Goal: Navigation & Orientation: Find specific page/section

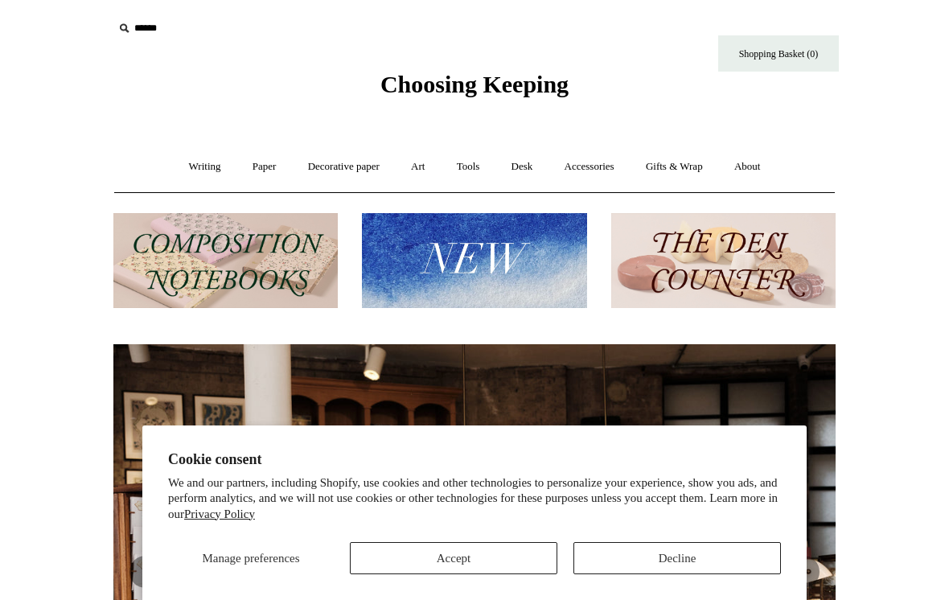
click at [646, 551] on button "Decline" at bounding box center [677, 558] width 208 height 32
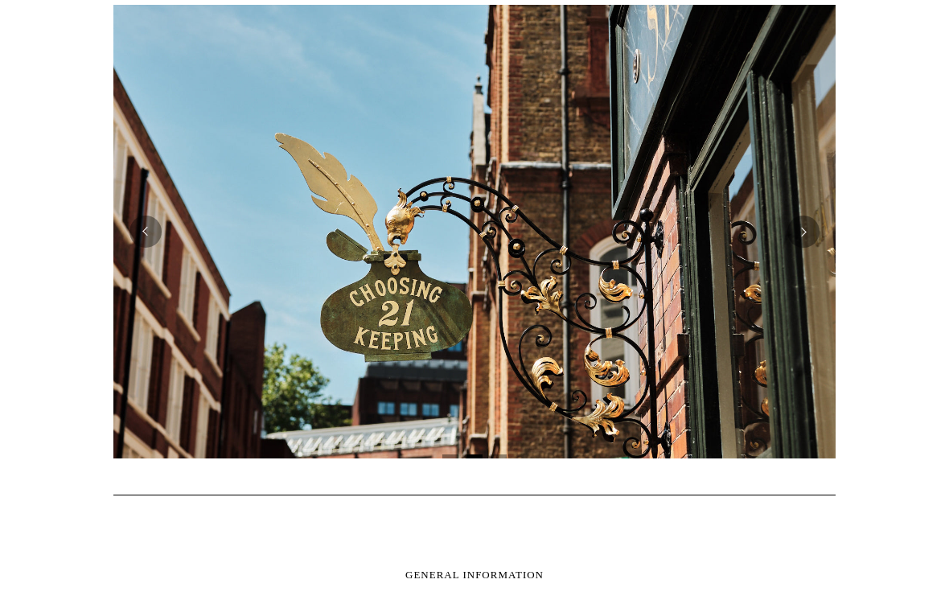
scroll to position [338, 0]
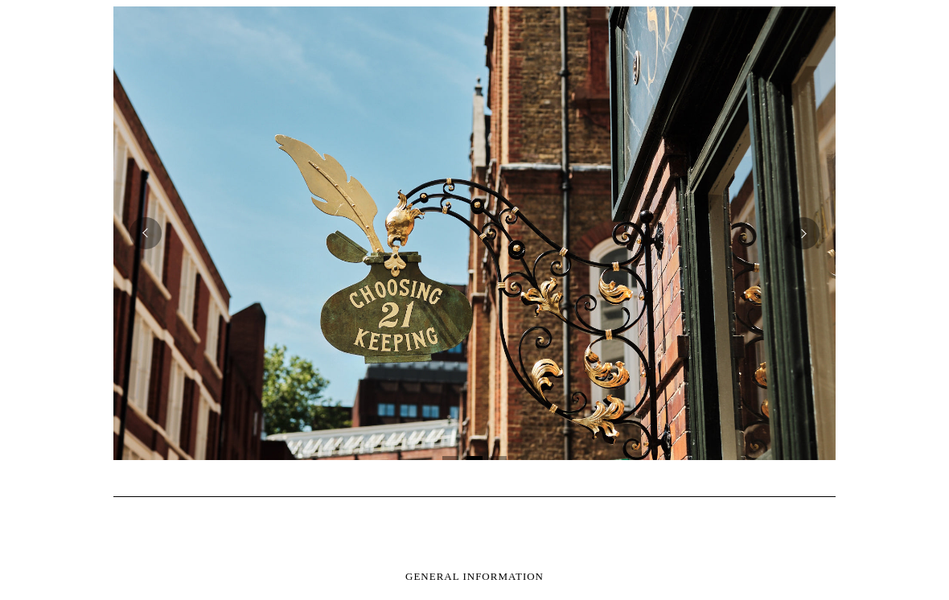
click at [803, 240] on button "Next" at bounding box center [803, 233] width 32 height 32
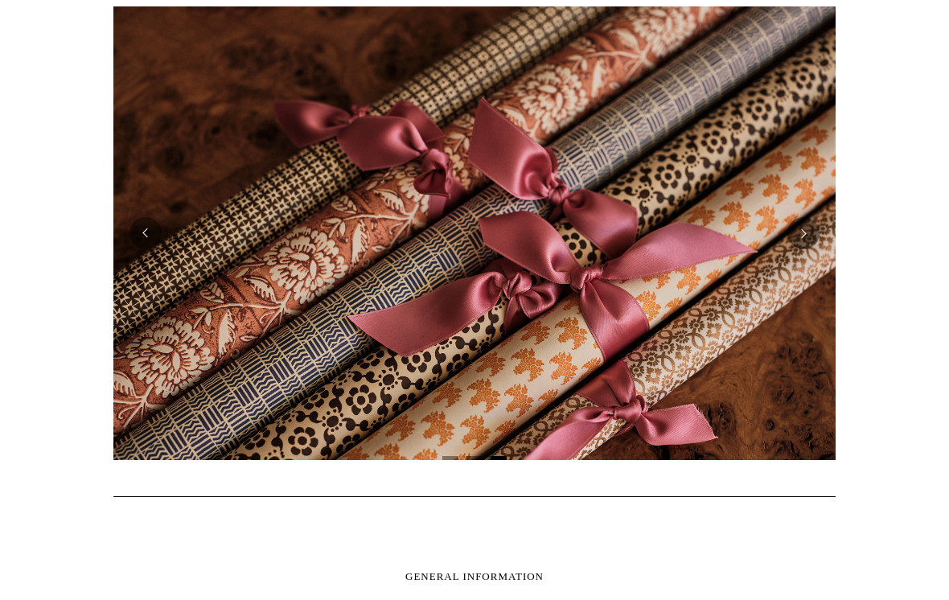
click at [806, 236] on button "Next" at bounding box center [803, 233] width 32 height 32
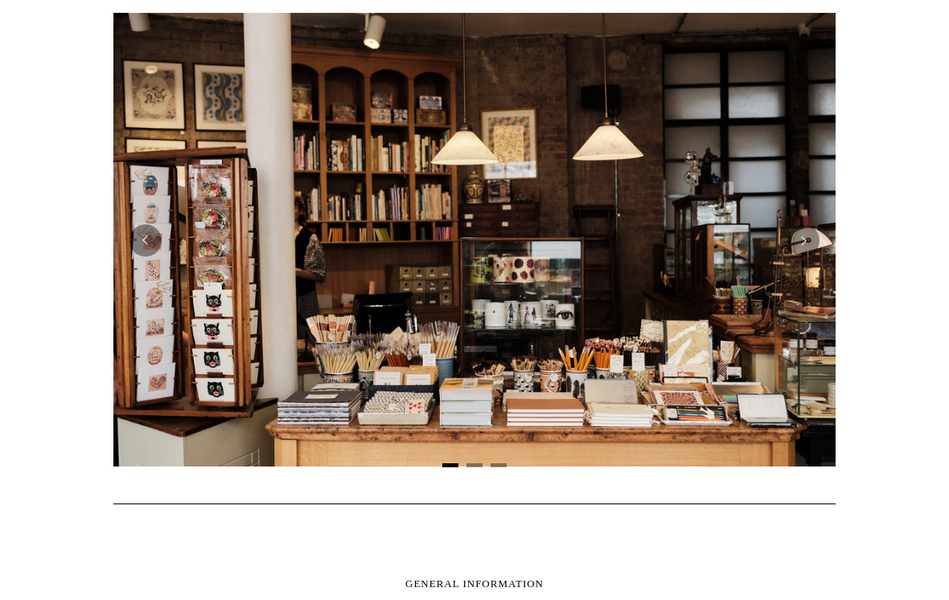
scroll to position [0, 0]
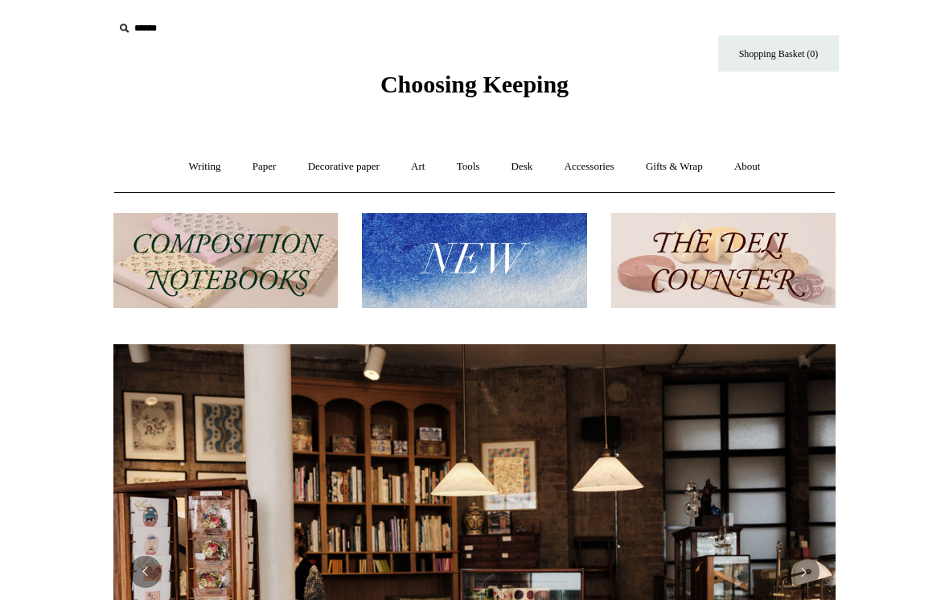
click at [206, 164] on link "Writing +" at bounding box center [205, 167] width 61 height 43
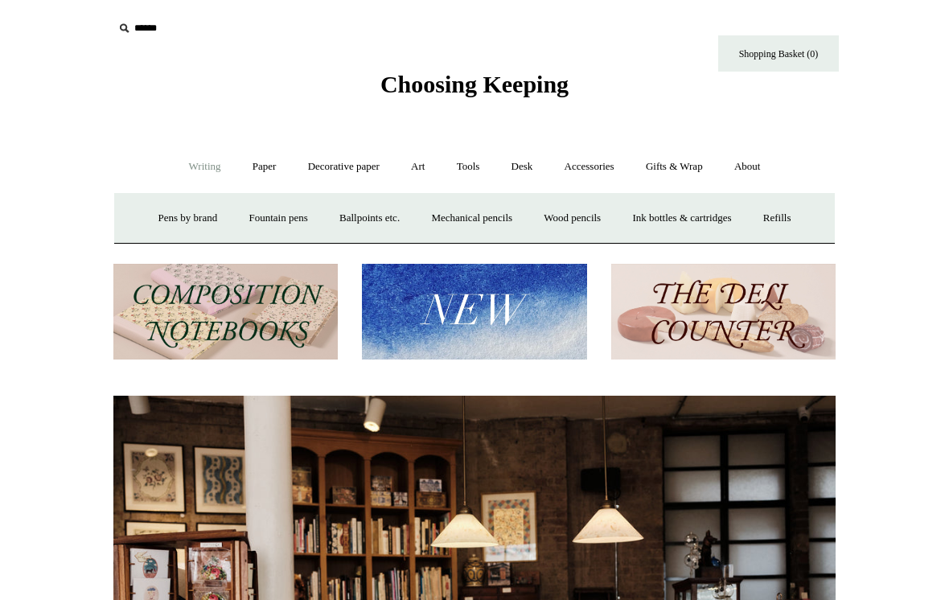
click at [265, 218] on link "Fountain pens +" at bounding box center [278, 218] width 88 height 43
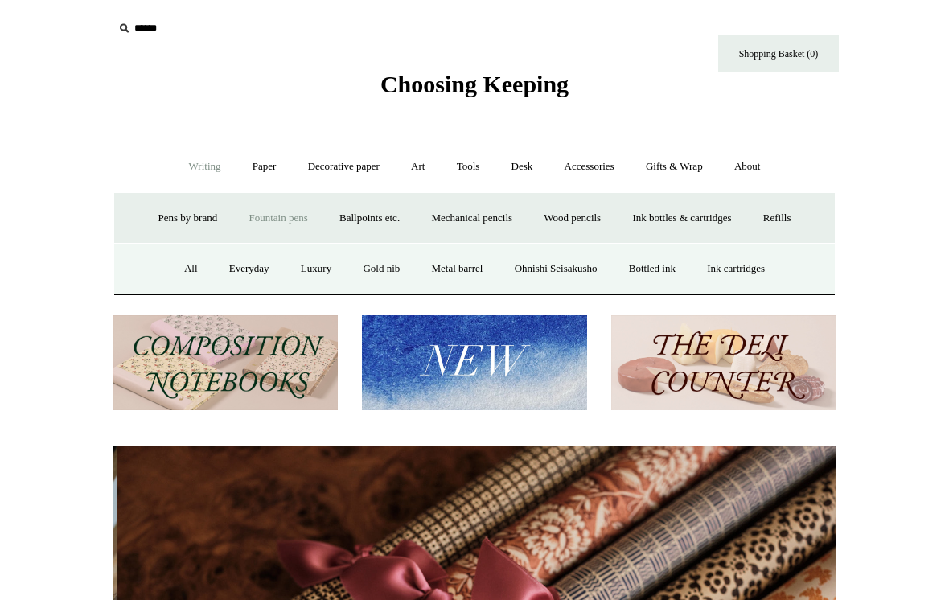
scroll to position [0, 1445]
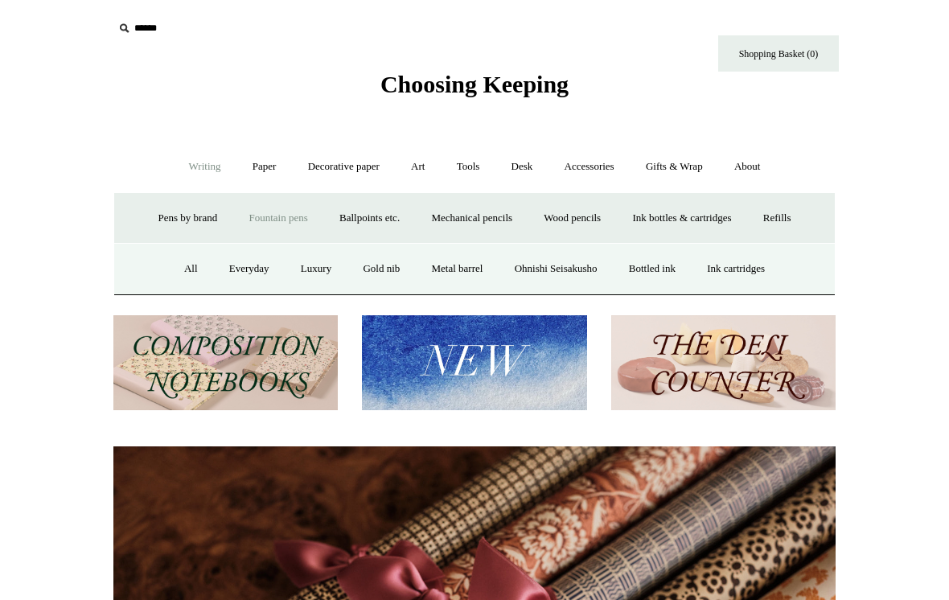
click at [245, 269] on link "Everyday" at bounding box center [249, 269] width 69 height 43
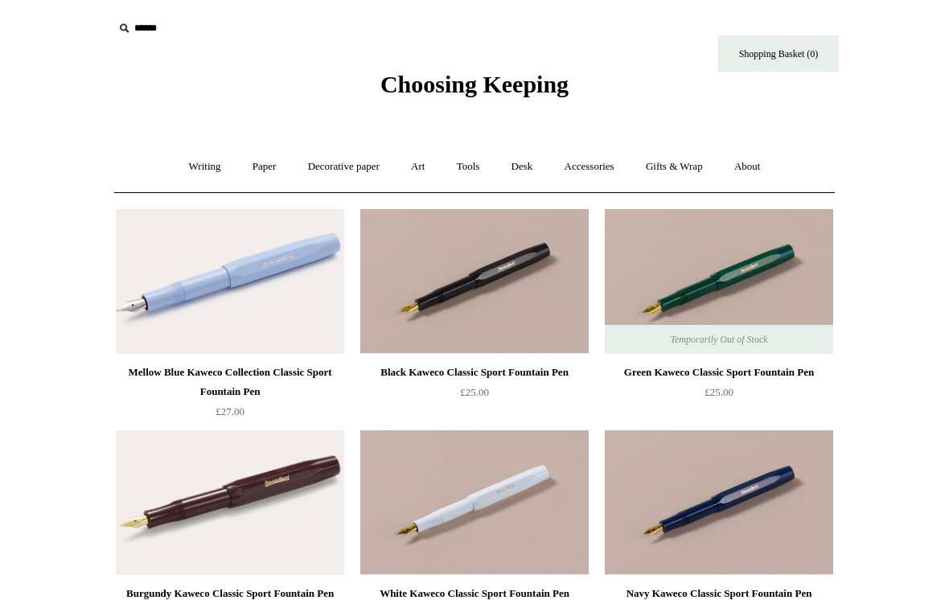
click at [193, 166] on link "Writing +" at bounding box center [205, 167] width 61 height 43
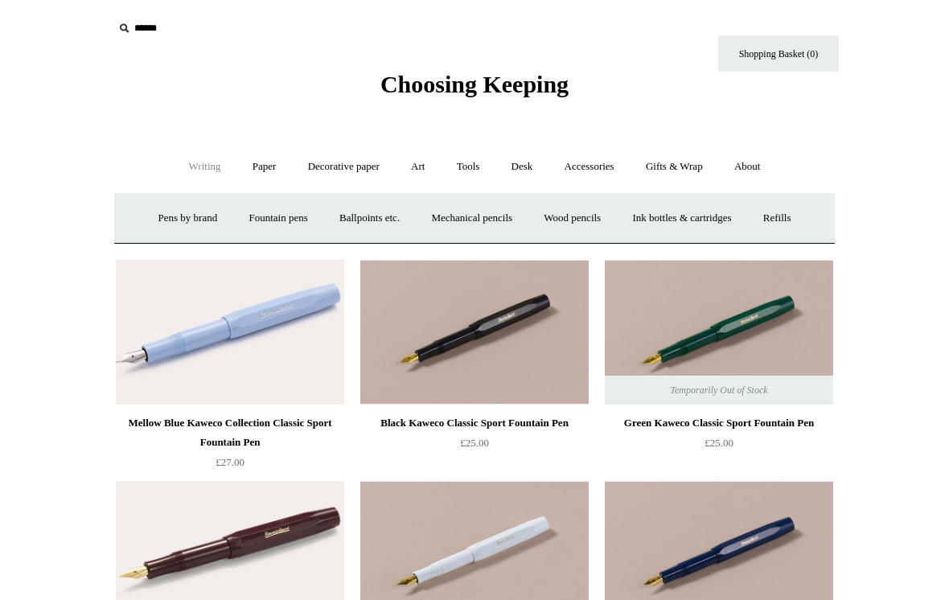
click at [261, 218] on link "Fountain pens +" at bounding box center [278, 218] width 88 height 43
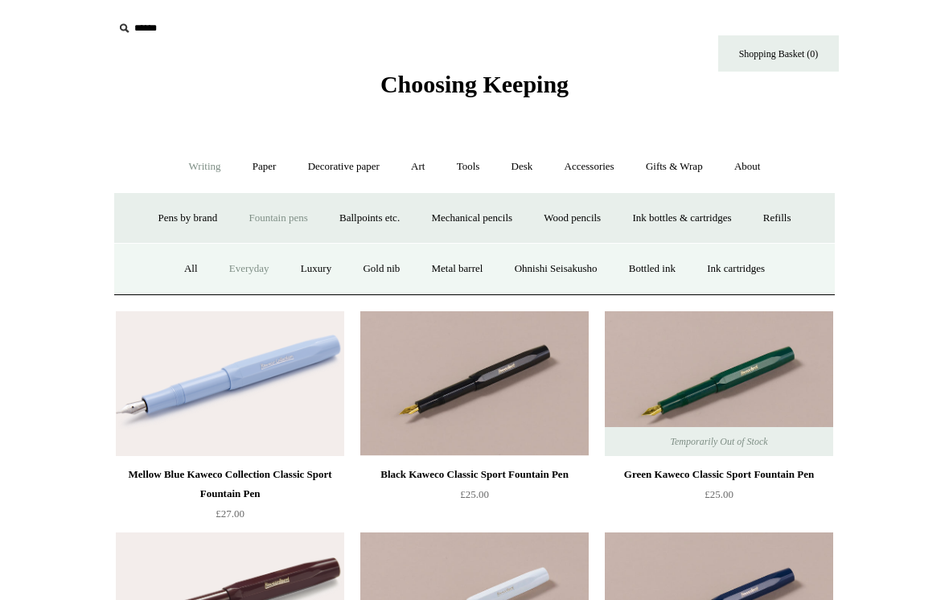
click at [306, 266] on link "Luxury" at bounding box center [316, 269] width 60 height 43
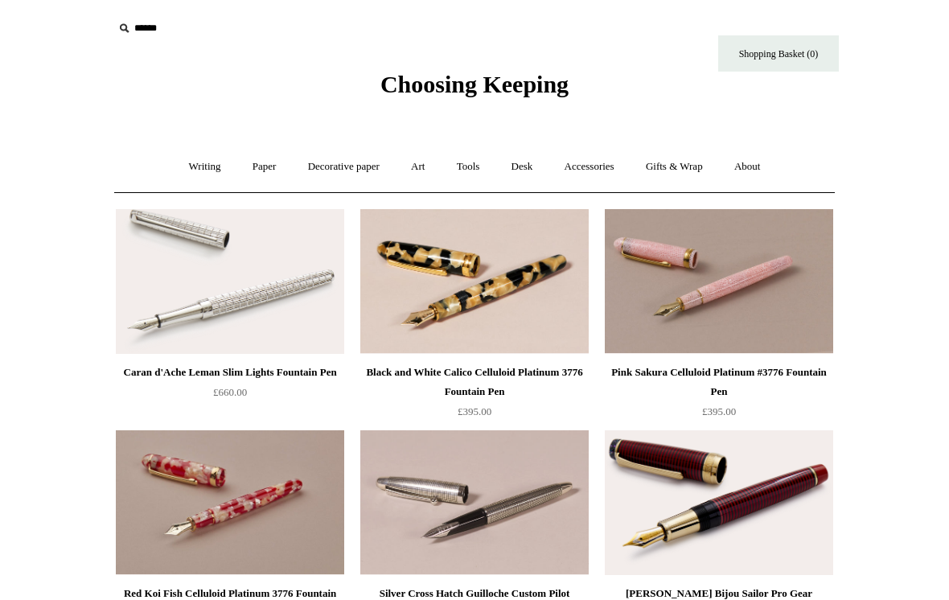
click at [202, 171] on link "Writing +" at bounding box center [205, 167] width 61 height 43
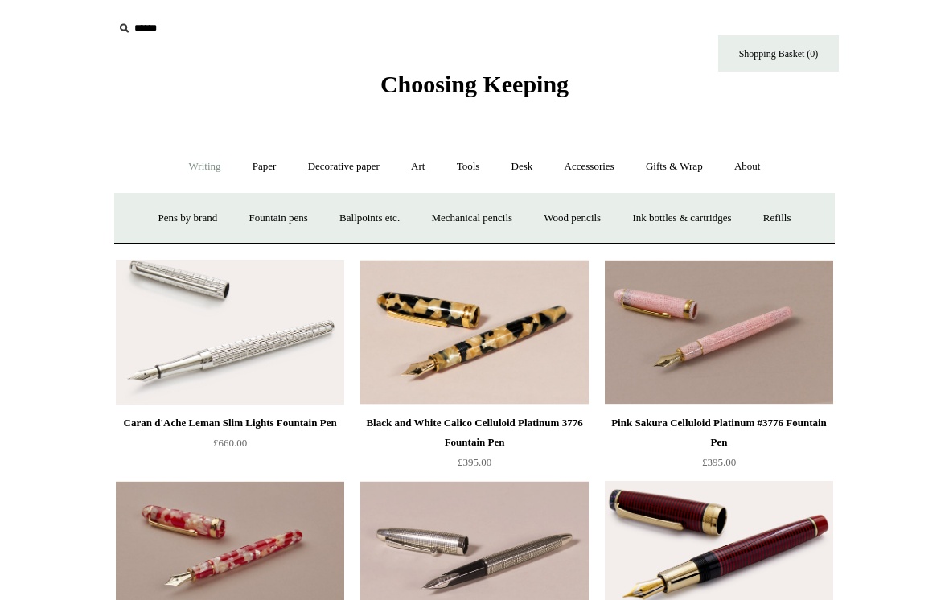
click at [274, 213] on link "Fountain pens +" at bounding box center [278, 218] width 88 height 43
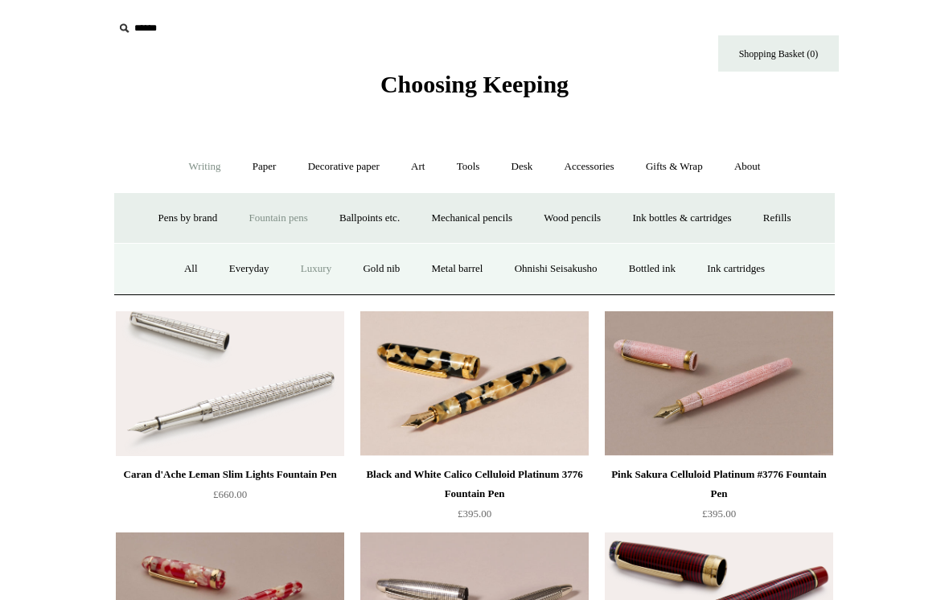
click at [576, 277] on link "Ohnishi Seisakusho" at bounding box center [556, 269] width 112 height 43
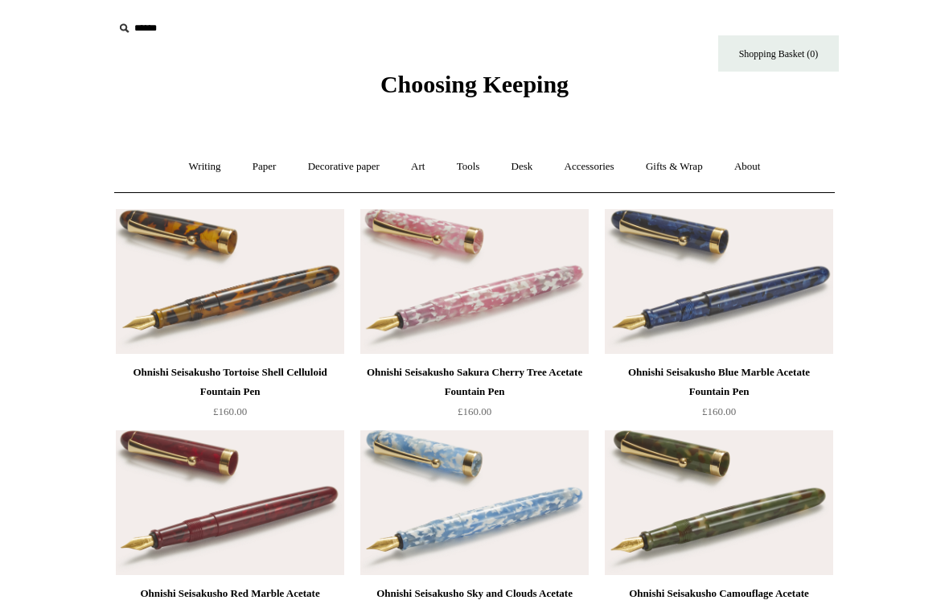
click at [199, 161] on link "Writing +" at bounding box center [205, 167] width 61 height 43
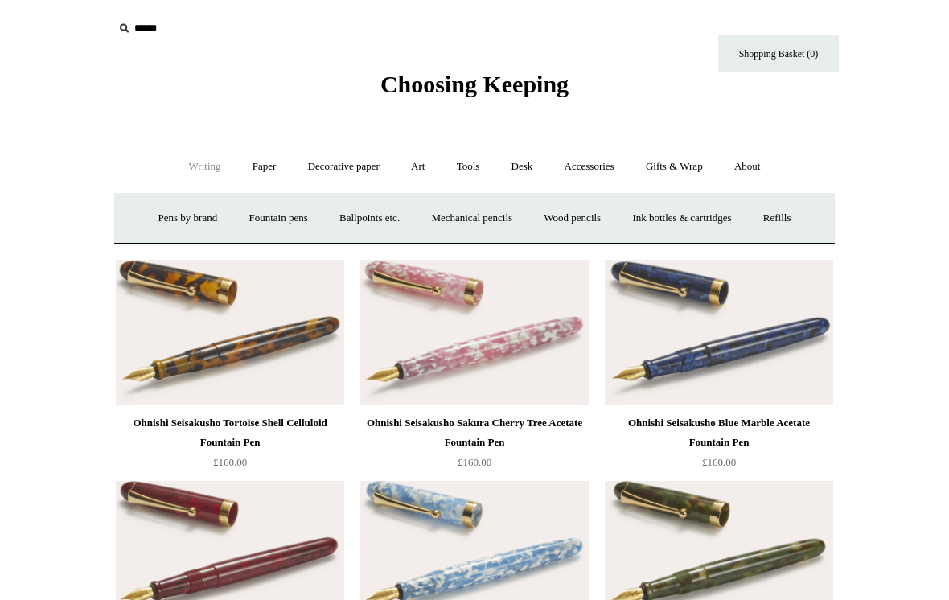
click at [587, 212] on link "Wood pencils +" at bounding box center [572, 218] width 86 height 43
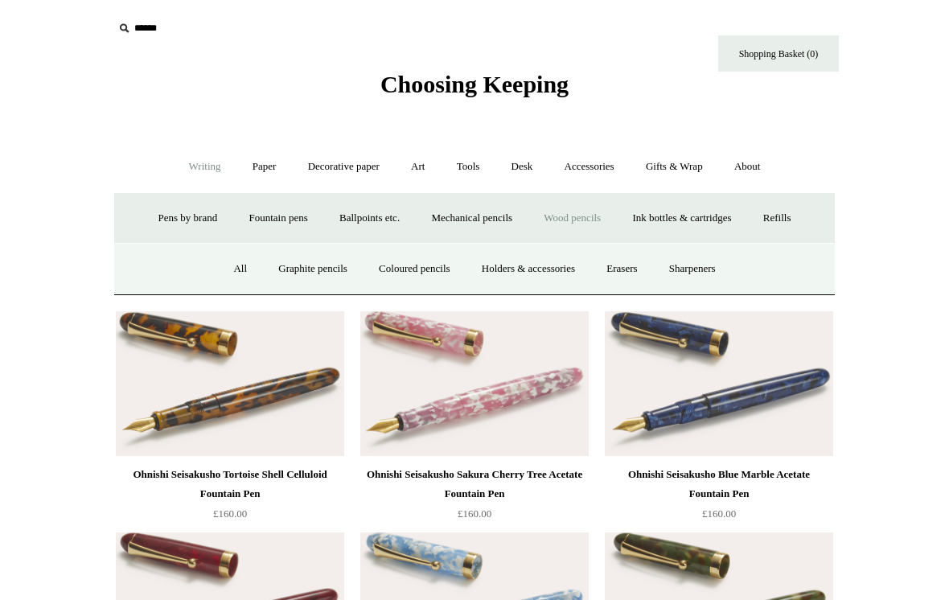
click at [268, 212] on link "Fountain pens +" at bounding box center [278, 218] width 88 height 43
click at [670, 269] on link "Bottled ink" at bounding box center [652, 269] width 76 height 43
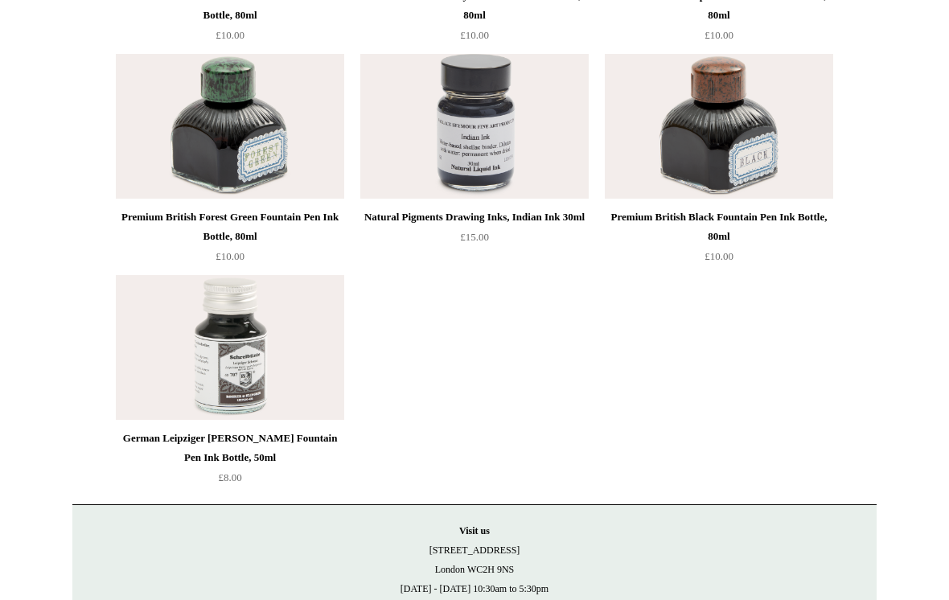
scroll to position [6334, 0]
